Goal: Task Accomplishment & Management: Complete application form

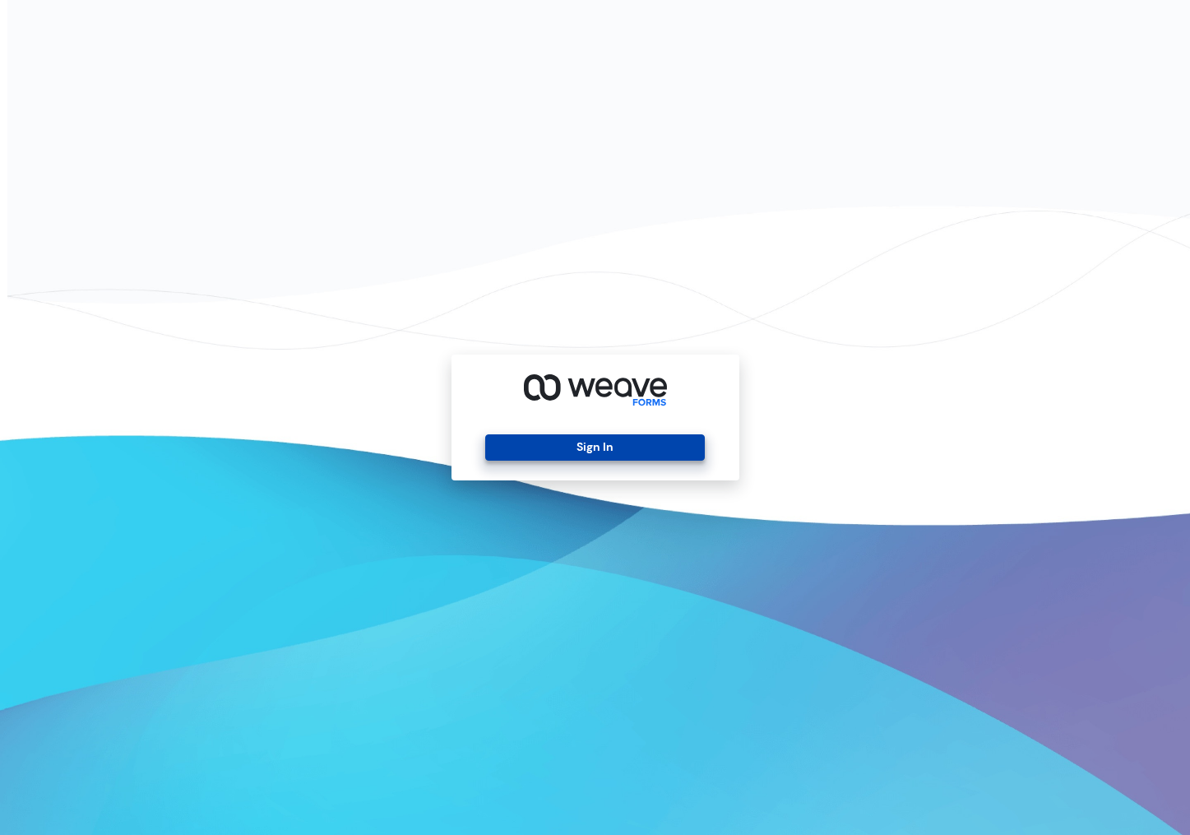
drag, startPoint x: 638, startPoint y: 437, endPoint x: 673, endPoint y: 447, distance: 36.7
click at [673, 447] on button "Sign In" at bounding box center [595, 447] width 220 height 26
drag, startPoint x: 677, startPoint y: 447, endPoint x: 661, endPoint y: 433, distance: 20.4
click at [677, 447] on button "Sign In" at bounding box center [595, 447] width 220 height 26
